Goal: Task Accomplishment & Management: Manage account settings

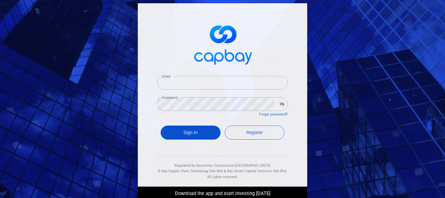
type input "[EMAIL_ADDRESS][DOMAIN_NAME]"
click at [203, 130] on button "Sign In" at bounding box center [191, 133] width 60 height 14
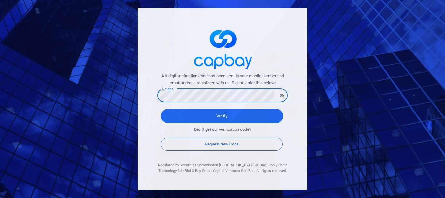
click at [283, 98] on button "button" at bounding box center [282, 95] width 10 height 9
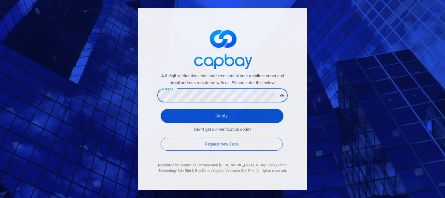
click at [181, 115] on button "Verify" at bounding box center [222, 116] width 123 height 14
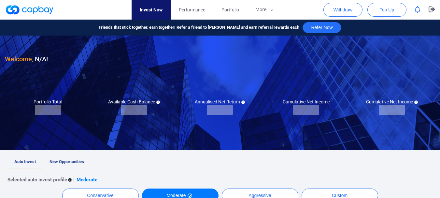
checkbox input "true"
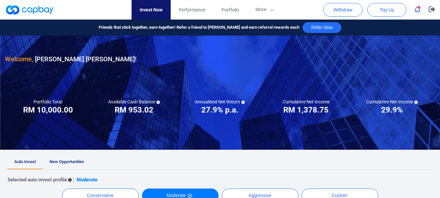
scroll to position [163, 0]
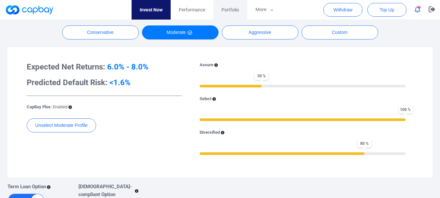
click at [232, 5] on link "Portfolio" at bounding box center [231, 10] width 34 height 20
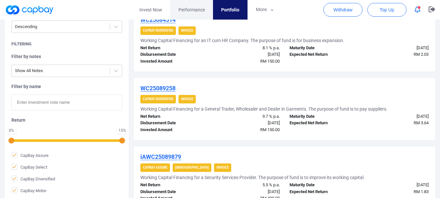
scroll to position [326, 0]
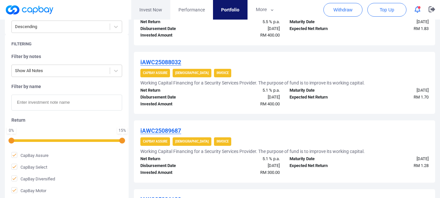
click at [156, 11] on link "Invest Now" at bounding box center [150, 10] width 39 height 20
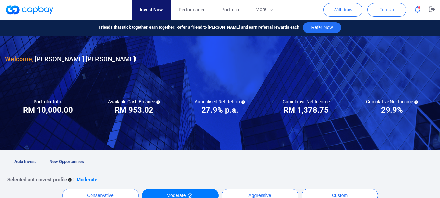
click at [78, 161] on span "New Opportunities" at bounding box center [67, 161] width 35 height 5
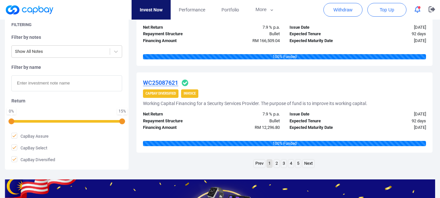
scroll to position [938, 0]
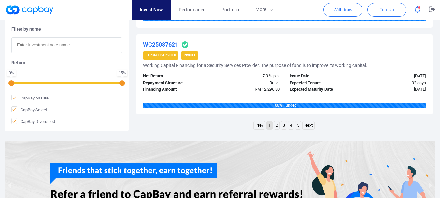
click at [286, 126] on link "3" at bounding box center [284, 125] width 6 height 8
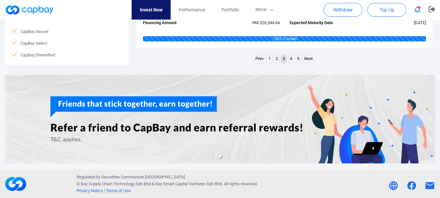
click at [296, 62] on link "5" at bounding box center [299, 59] width 6 height 8
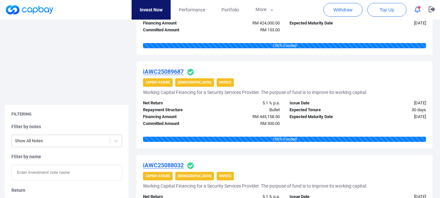
scroll to position [821, 0]
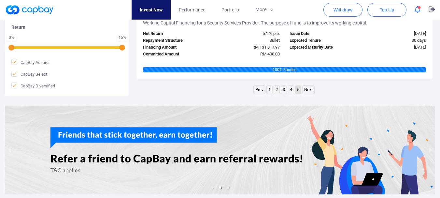
click at [286, 92] on link "3" at bounding box center [284, 90] width 6 height 8
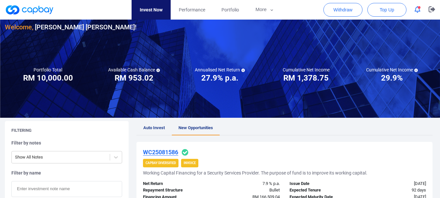
scroll to position [0, 0]
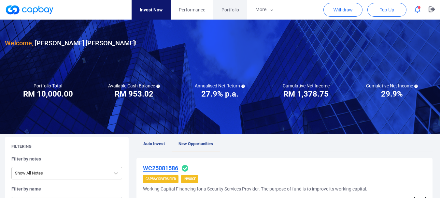
click at [235, 16] on link "Portfolio" at bounding box center [231, 10] width 34 height 20
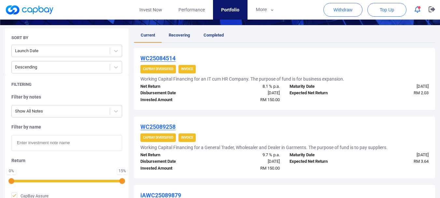
scroll to position [122, 0]
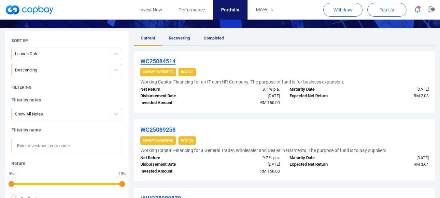
click at [187, 34] on link "Recovering" at bounding box center [179, 38] width 35 height 14
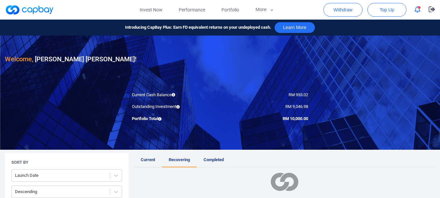
click at [149, 160] on span "Current" at bounding box center [148, 159] width 14 height 5
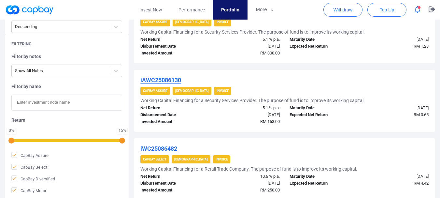
scroll to position [714, 0]
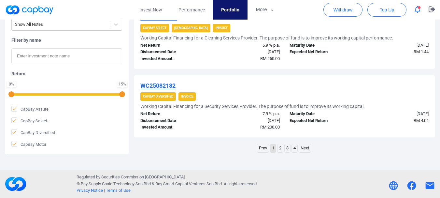
click at [278, 145] on link "2" at bounding box center [281, 148] width 6 height 8
click at [286, 145] on link "3" at bounding box center [288, 148] width 6 height 8
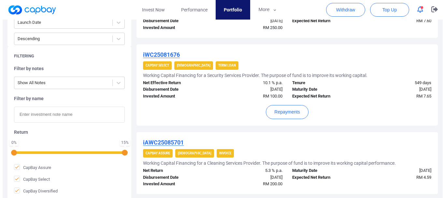
scroll to position [195, 0]
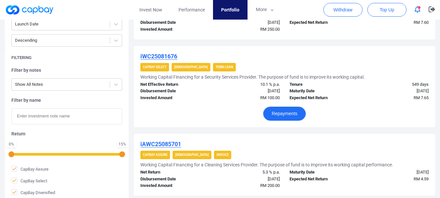
click at [298, 116] on button "Repayments" at bounding box center [284, 114] width 43 height 14
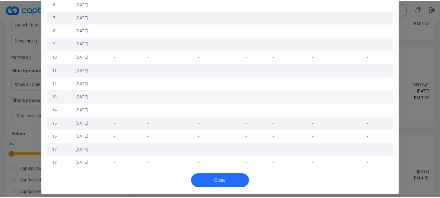
scroll to position [122, 0]
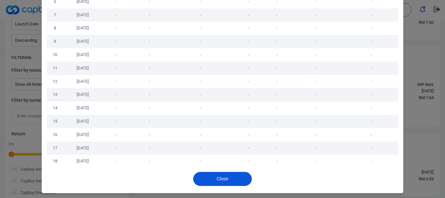
click at [231, 178] on button "Close" at bounding box center [222, 179] width 59 height 14
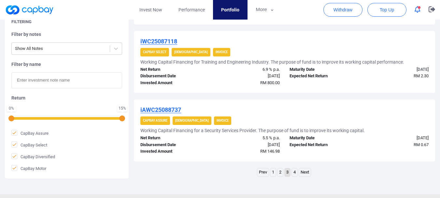
scroll to position [739, 0]
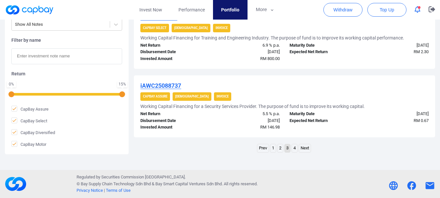
click at [281, 148] on link "2" at bounding box center [281, 148] width 6 height 8
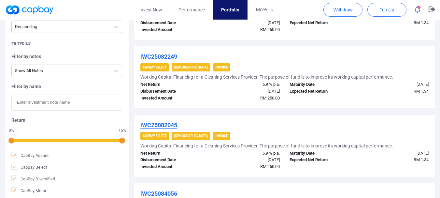
scroll to position [700, 0]
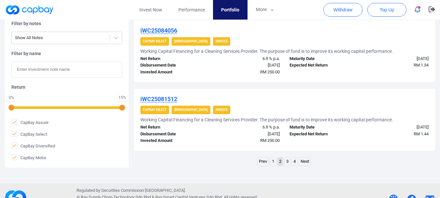
click at [275, 161] on link "1" at bounding box center [274, 161] width 6 height 8
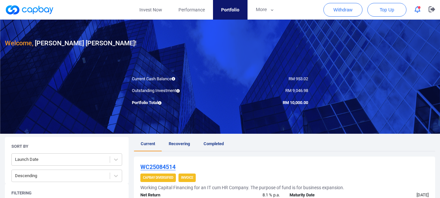
scroll to position [0, 0]
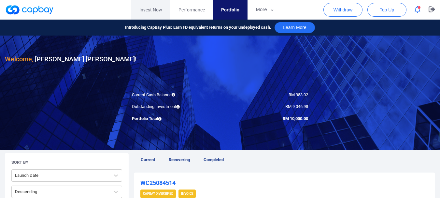
click at [163, 11] on link "Invest Now" at bounding box center [150, 10] width 39 height 20
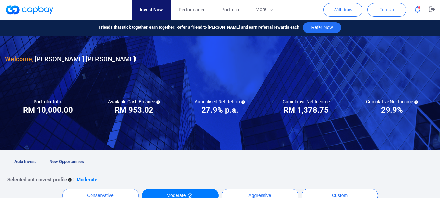
click at [78, 161] on span "New Opportunities" at bounding box center [67, 161] width 35 height 5
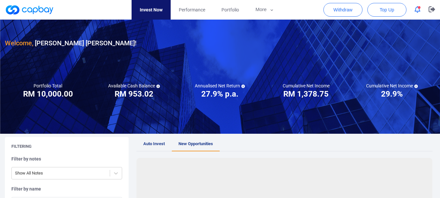
scroll to position [163, 0]
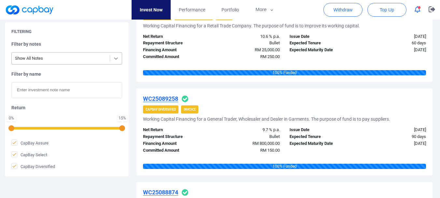
click at [117, 57] on icon at bounding box center [116, 58] width 7 height 7
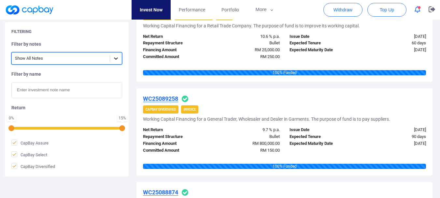
click at [114, 59] on icon at bounding box center [116, 58] width 7 height 7
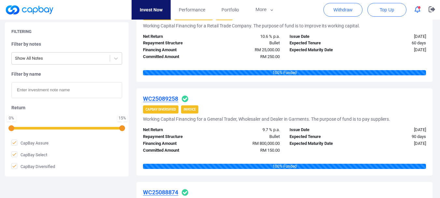
click at [101, 88] on input "text" at bounding box center [66, 90] width 111 height 16
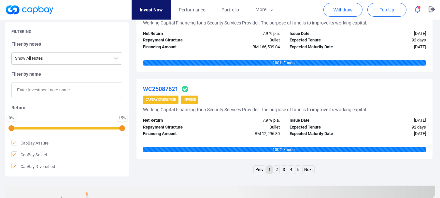
scroll to position [1005, 0]
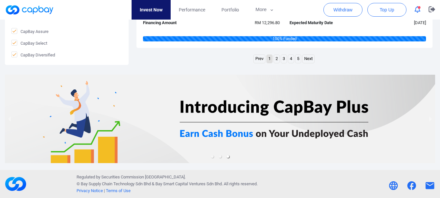
click at [292, 61] on link "4" at bounding box center [292, 59] width 6 height 8
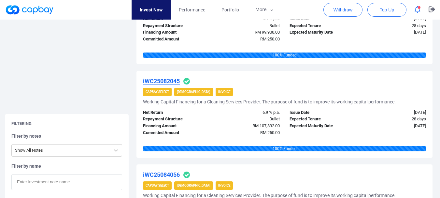
scroll to position [978, 0]
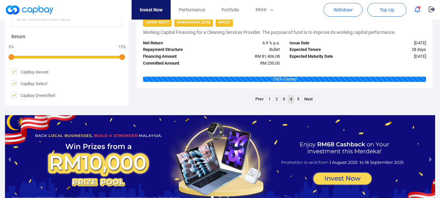
click at [284, 98] on link "3" at bounding box center [284, 99] width 6 height 8
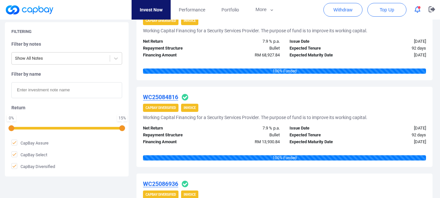
scroll to position [971, 0]
